Goal: Information Seeking & Learning: Learn about a topic

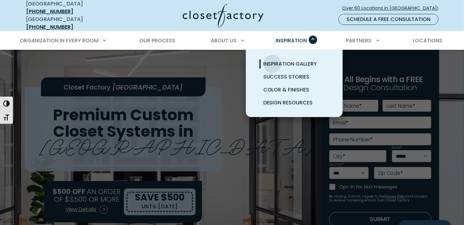
click at [272, 60] on span "Inspiration Gallery" at bounding box center [290, 63] width 54 height 7
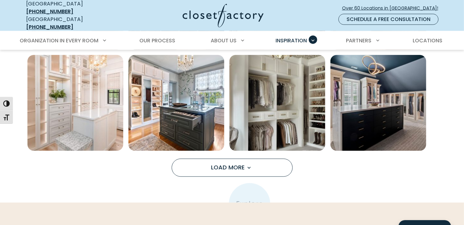
scroll to position [548, 0]
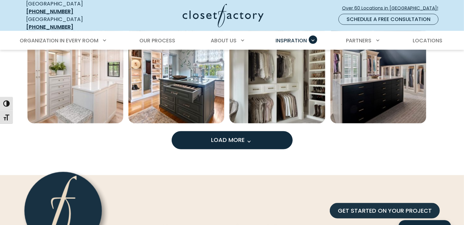
click at [232, 138] on button "Load More" at bounding box center [232, 140] width 121 height 18
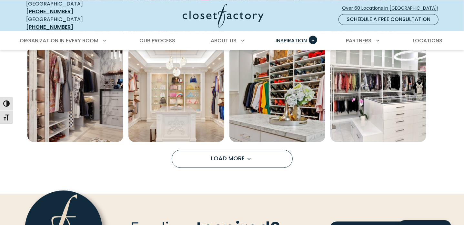
scroll to position [935, 0]
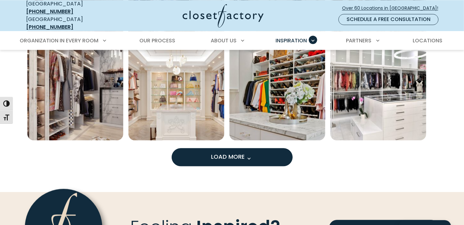
click at [252, 154] on span "Load more inspiration gallery images" at bounding box center [249, 158] width 8 height 8
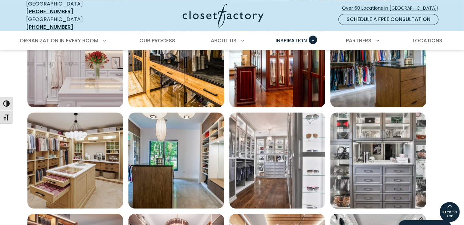
scroll to position [1129, 0]
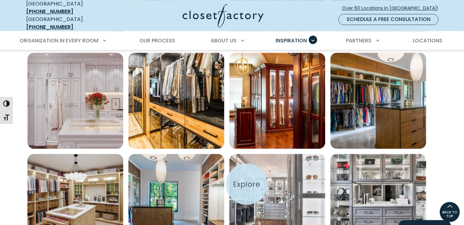
click at [246, 184] on img "Open inspiration gallery to preview enlarged image" at bounding box center [277, 202] width 96 height 96
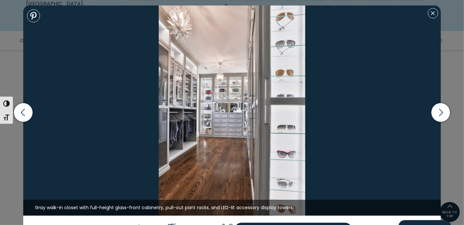
click at [431, 13] on button "Close modal" at bounding box center [433, 13] width 10 height 10
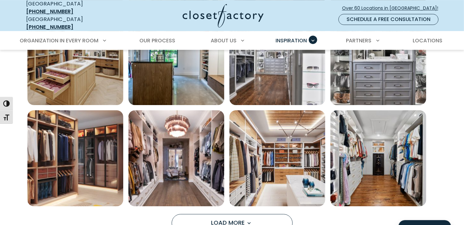
scroll to position [1309, 0]
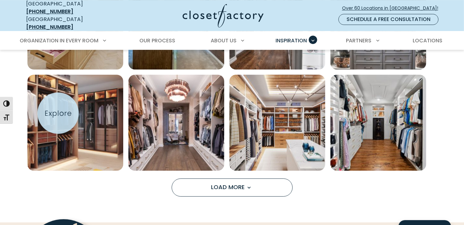
click at [58, 113] on img "Open inspiration gallery to preview enlarged image" at bounding box center [75, 123] width 96 height 96
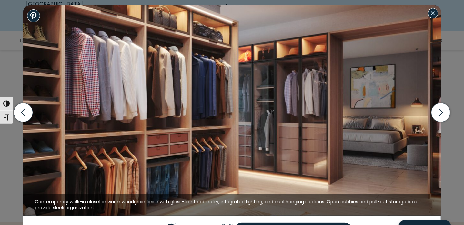
click at [431, 13] on button "Close modal" at bounding box center [433, 13] width 10 height 10
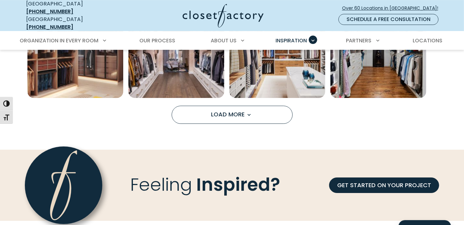
scroll to position [1406, 0]
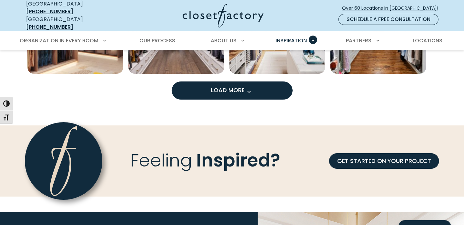
click at [254, 83] on button "Load More" at bounding box center [232, 90] width 121 height 18
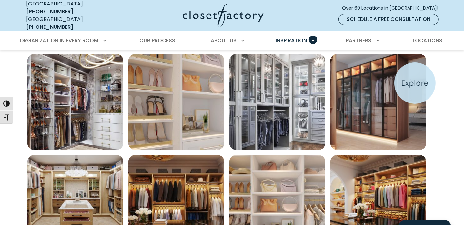
scroll to position [1535, 0]
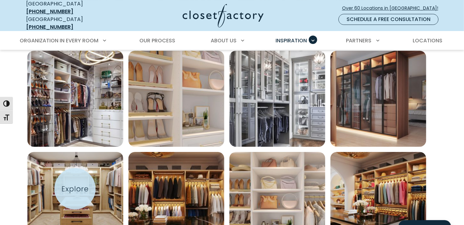
click at [75, 188] on img "Open inspiration gallery to preview enlarged image" at bounding box center [75, 200] width 96 height 96
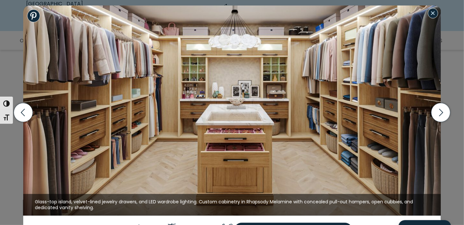
click at [435, 13] on button "Close modal" at bounding box center [433, 13] width 10 height 10
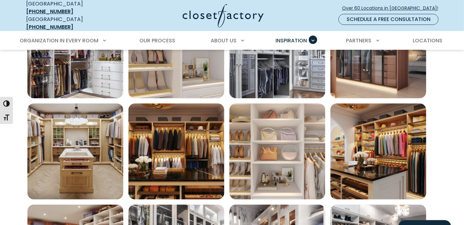
scroll to position [1584, 0]
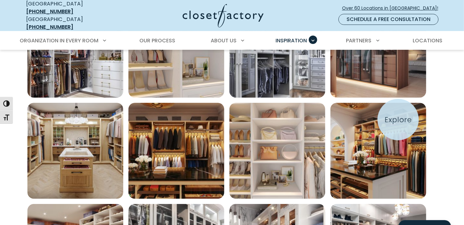
click at [398, 119] on img "Open inspiration gallery to preview enlarged image" at bounding box center [378, 151] width 96 height 96
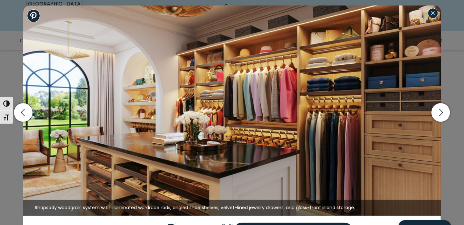
click at [436, 16] on button "Close modal" at bounding box center [433, 13] width 10 height 10
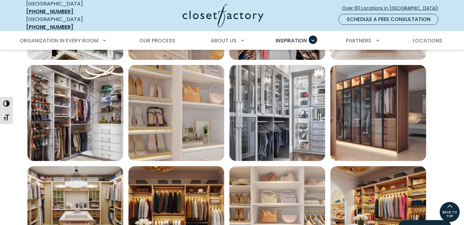
scroll to position [1519, 0]
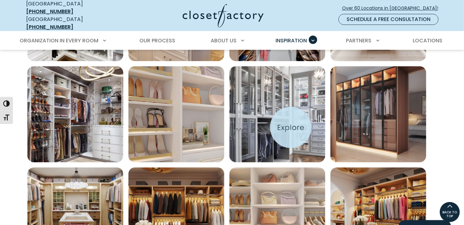
click at [291, 127] on img "Open inspiration gallery to preview enlarged image" at bounding box center [277, 114] width 96 height 96
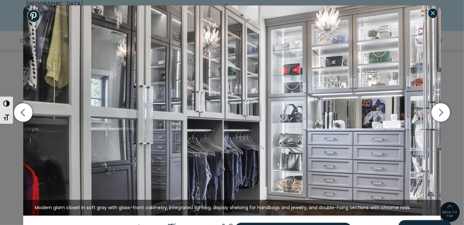
click at [431, 14] on button "Close modal" at bounding box center [433, 13] width 10 height 10
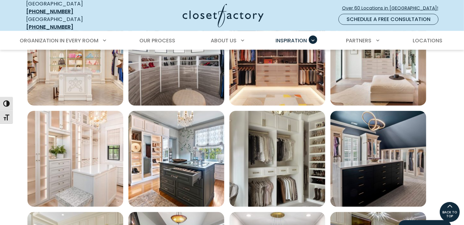
scroll to position [454, 0]
